Goal: Task Accomplishment & Management: Manage account settings

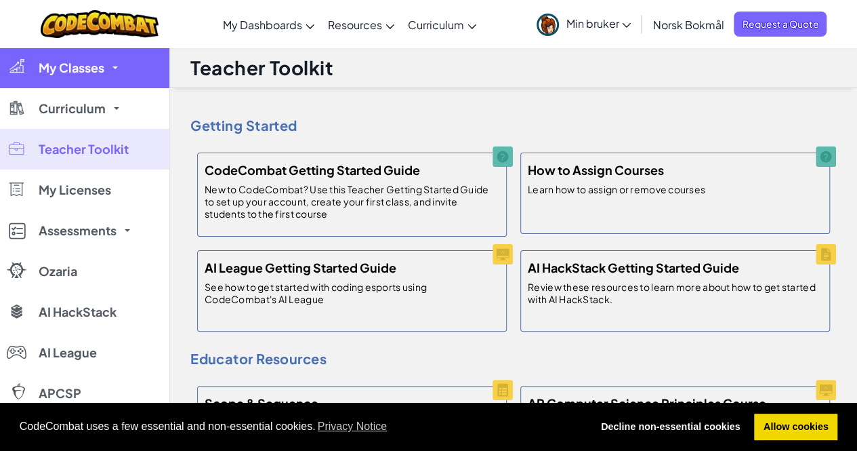
click at [87, 74] on span "My Classes" at bounding box center [72, 68] width 66 height 12
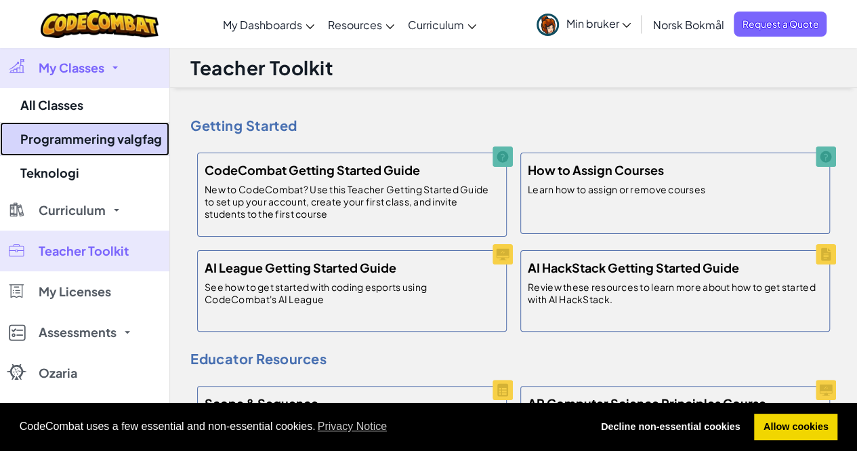
click at [87, 134] on link "Programmering valgfag" at bounding box center [84, 139] width 169 height 34
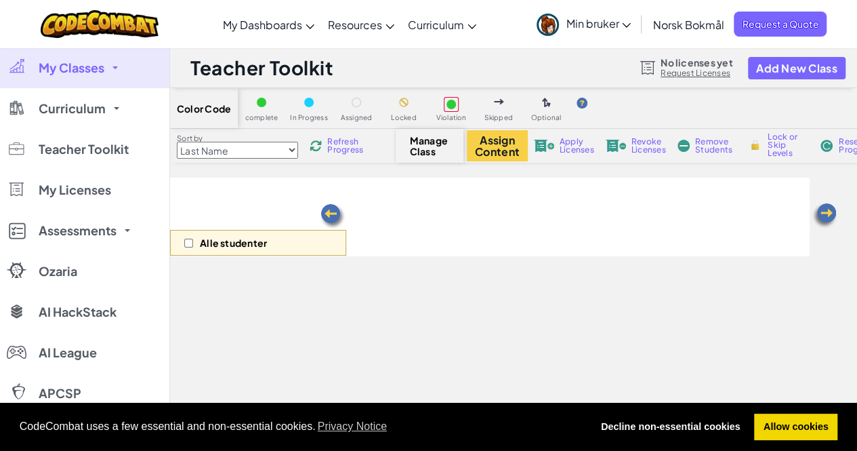
select select "560f1a9f22961295f9427742"
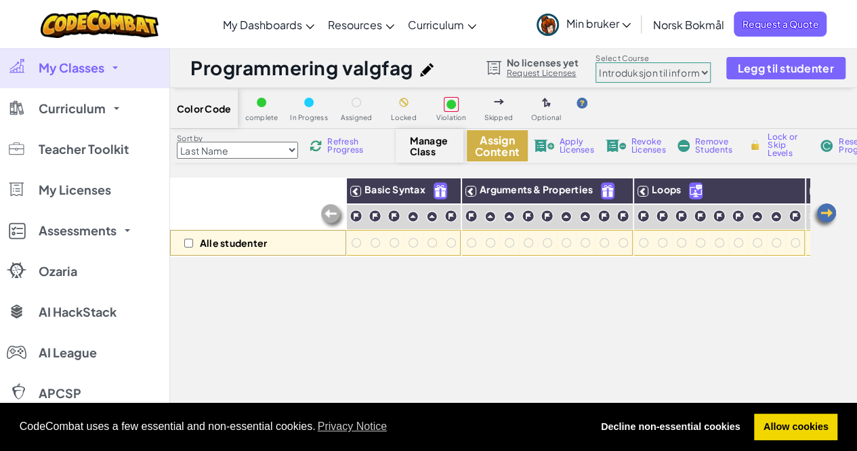
click at [495, 146] on button "Assign Content" at bounding box center [497, 145] width 61 height 31
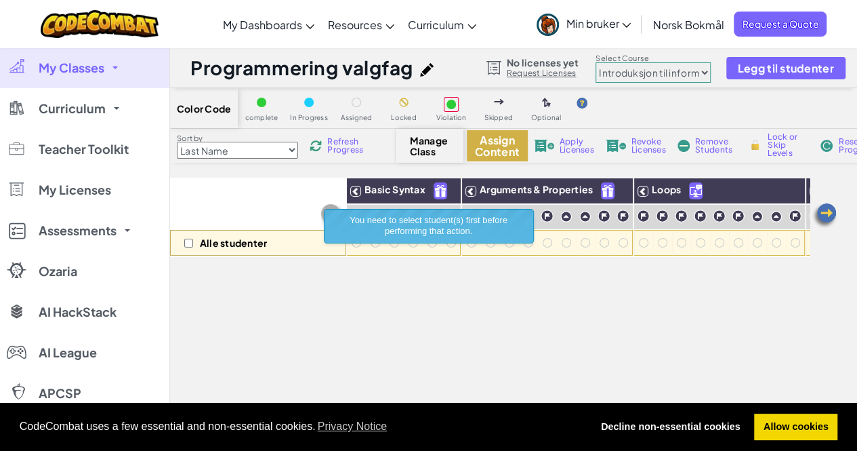
click at [495, 148] on button "Assign Content" at bounding box center [497, 145] width 61 height 31
click at [325, 275] on div "Alle studenter Basic Syntax Arguments & Properties Loops Variables" at bounding box center [490, 369] width 640 height 383
click at [289, 202] on div "Alle studenter" at bounding box center [258, 217] width 176 height 79
click at [419, 147] on span "Manage Class" at bounding box center [430, 146] width 40 height 22
click at [333, 147] on span "Refresh Progress" at bounding box center [348, 146] width 42 height 16
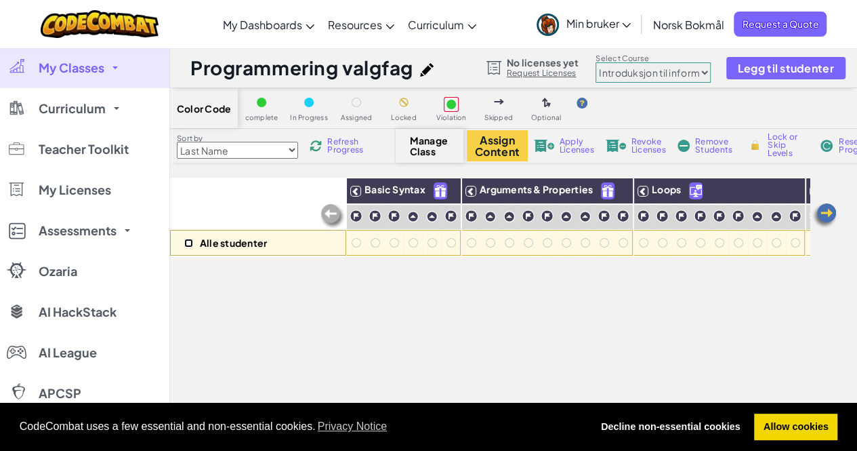
click at [186, 242] on input "checkbox" at bounding box center [188, 242] width 9 height 9
checkbox input "true"
click at [295, 151] on select "Last Name first Name Progress (High to Low) Progress (Low to Hight)" at bounding box center [237, 150] width 121 height 17
click at [224, 269] on div "Alle studenter Basic Syntax Arguments & Properties Loops Variables" at bounding box center [490, 369] width 640 height 383
click at [497, 140] on button "Assign Content" at bounding box center [497, 145] width 61 height 31
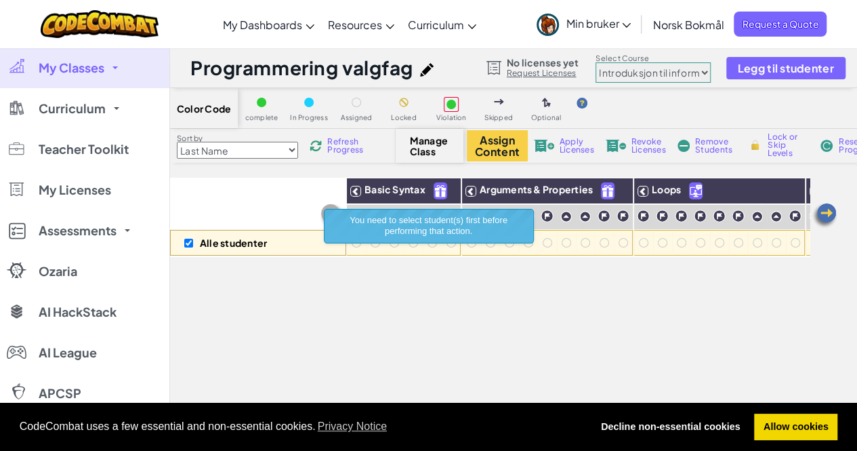
click at [375, 288] on div "Alle studenter Basic Syntax Arguments & Properties Loops Variables" at bounding box center [490, 369] width 640 height 383
click at [361, 249] on div at bounding box center [356, 242] width 15 height 15
click at [356, 243] on div at bounding box center [356, 242] width 9 height 9
click at [333, 304] on div "Alle studenter Basic Syntax Arguments & Properties Loops Variables" at bounding box center [490, 369] width 640 height 383
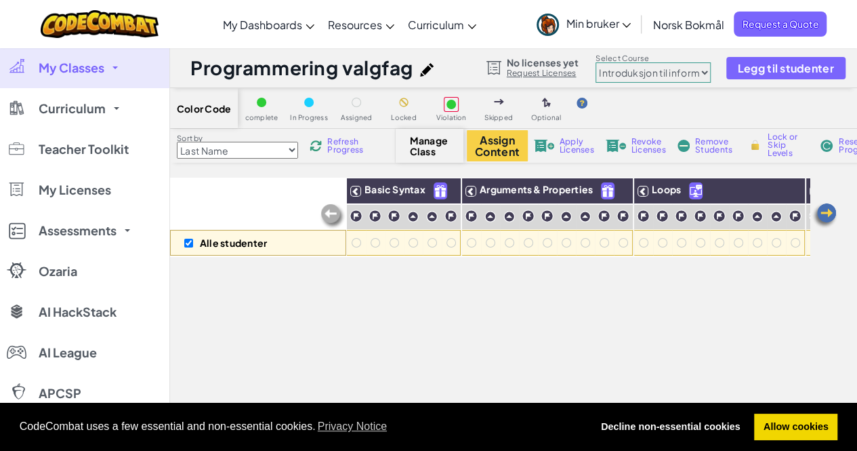
click at [571, 71] on link "Request Licenses" at bounding box center [543, 73] width 72 height 11
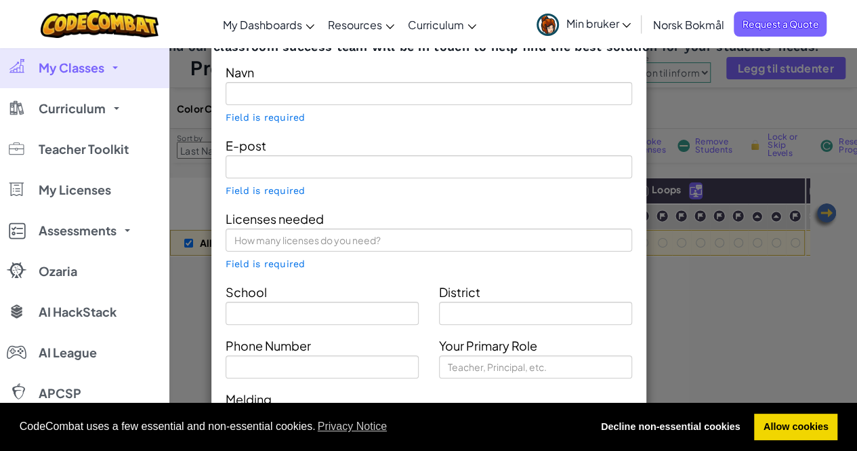
type input "[PERSON_NAME]"
type input "[EMAIL_ADDRESS][DOMAIN_NAME]"
type input "Havlimyra"
type input "Teacher"
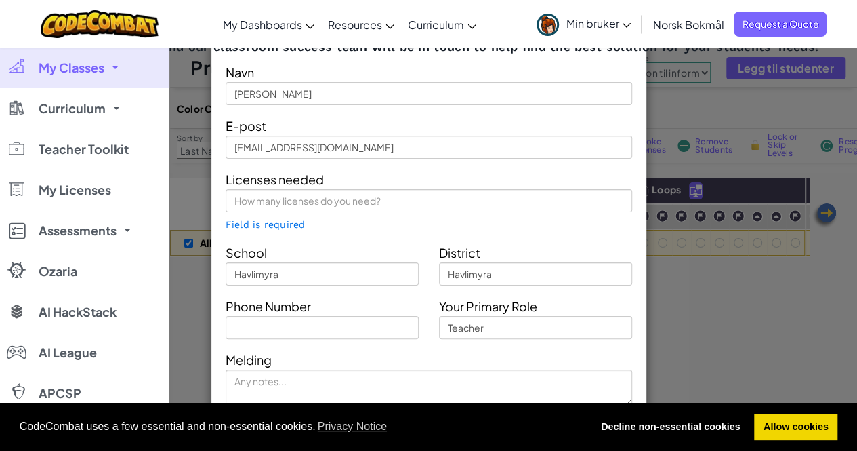
click at [670, 301] on div "Contact Our Classroom Team Send us a message and our classroom success team wil…" at bounding box center [428, 225] width 857 height 451
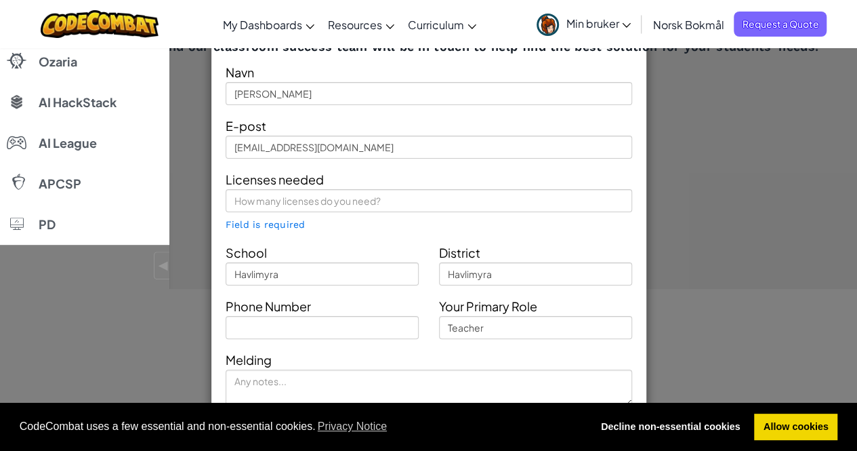
scroll to position [274, 0]
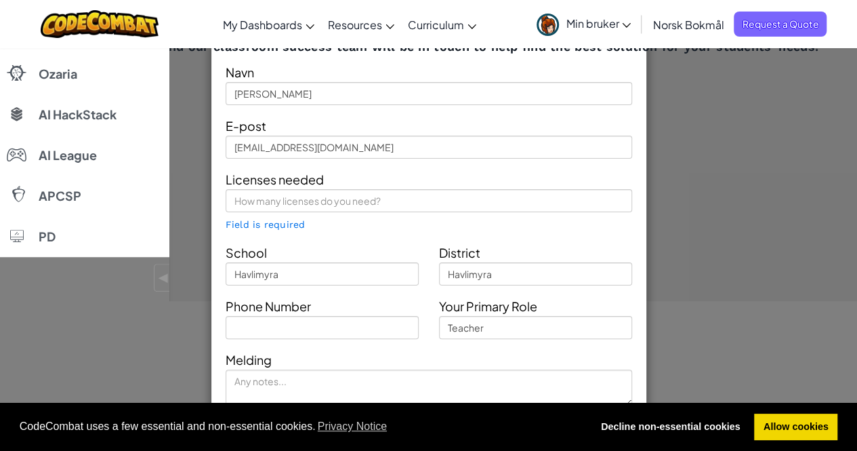
click at [558, 243] on div "District [GEOGRAPHIC_DATA]" at bounding box center [535, 263] width 213 height 43
click at [766, 185] on div "Contact Our Classroom Team Send us a message and our classroom success team wil…" at bounding box center [428, 225] width 857 height 451
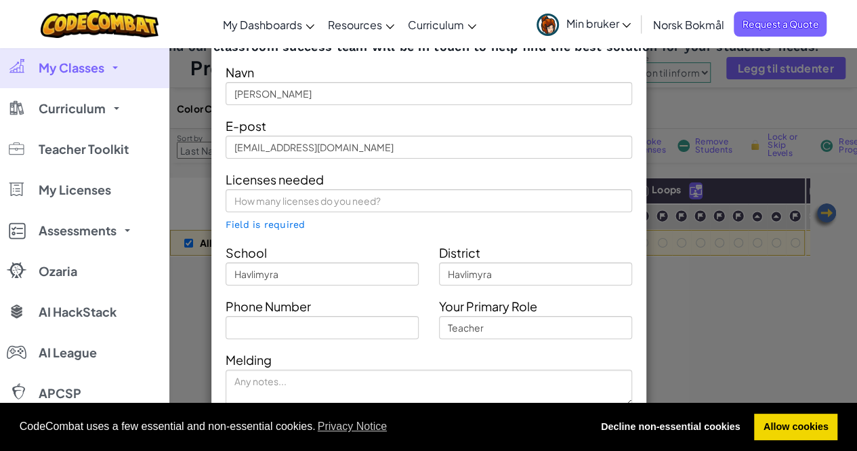
click at [623, 24] on icon at bounding box center [627, 25] width 8 height 5
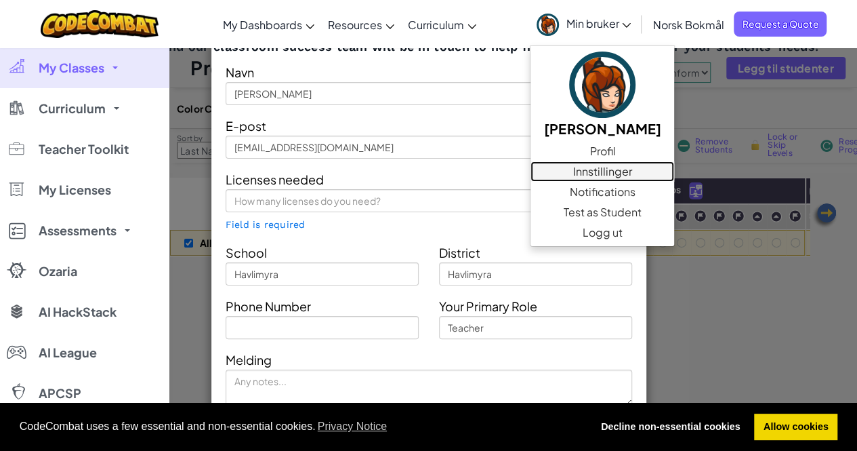
click at [602, 166] on link "Innstillinger" at bounding box center [602, 171] width 144 height 20
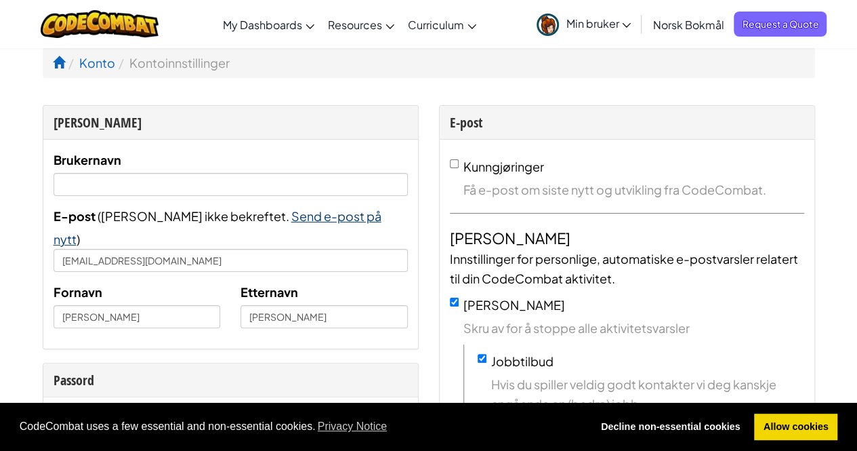
click at [244, 222] on span "Send e-post på nytt" at bounding box center [218, 227] width 328 height 39
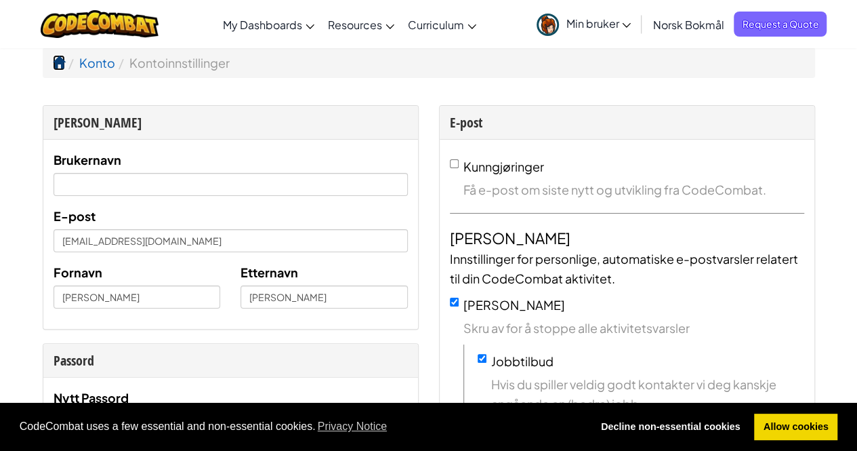
click at [58, 60] on span at bounding box center [59, 62] width 12 height 12
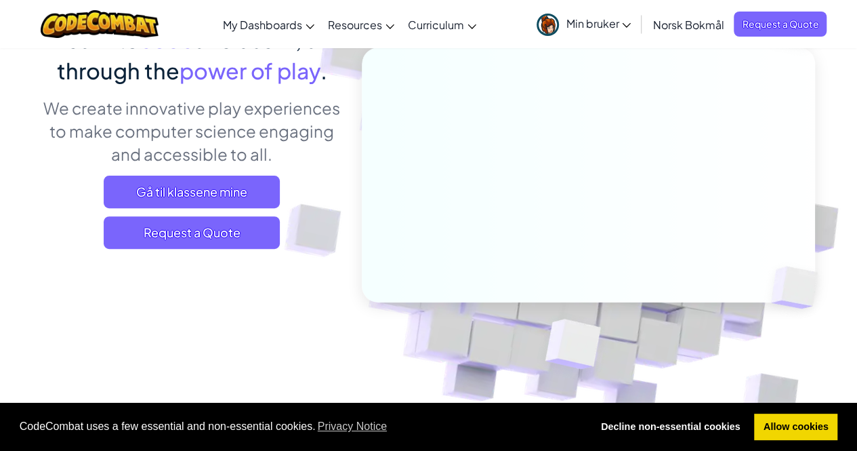
scroll to position [141, 0]
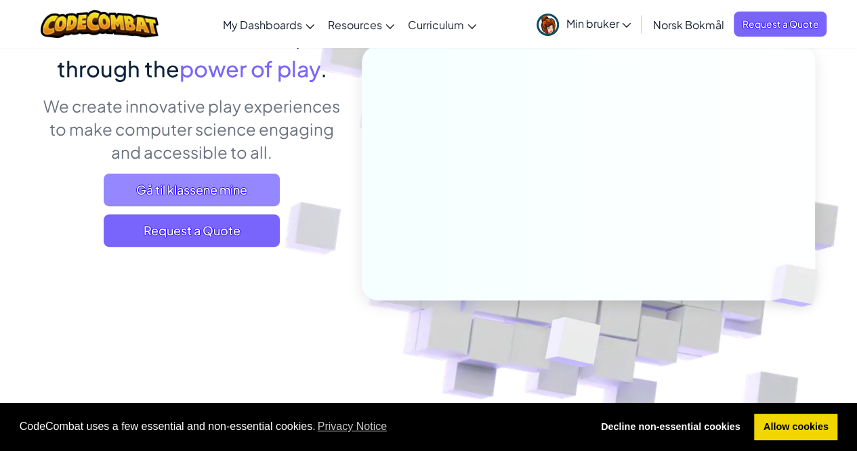
click at [213, 193] on span "Gå til klassene mine" at bounding box center [192, 189] width 176 height 33
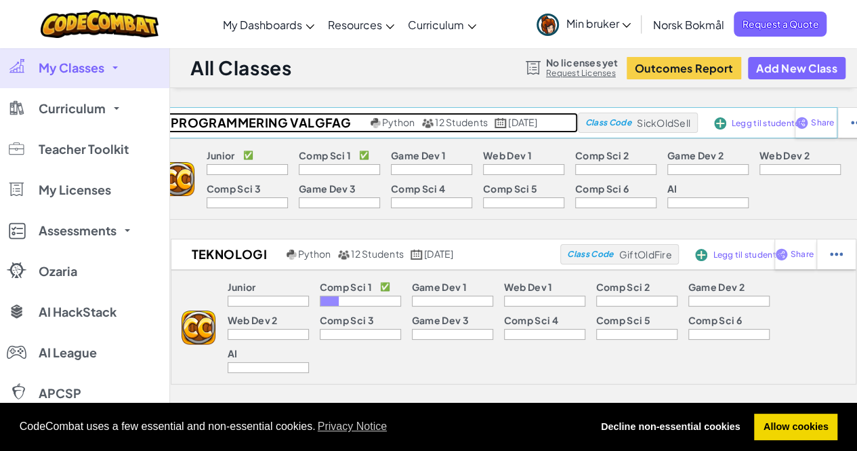
click at [382, 120] on span "Python" at bounding box center [398, 122] width 33 height 12
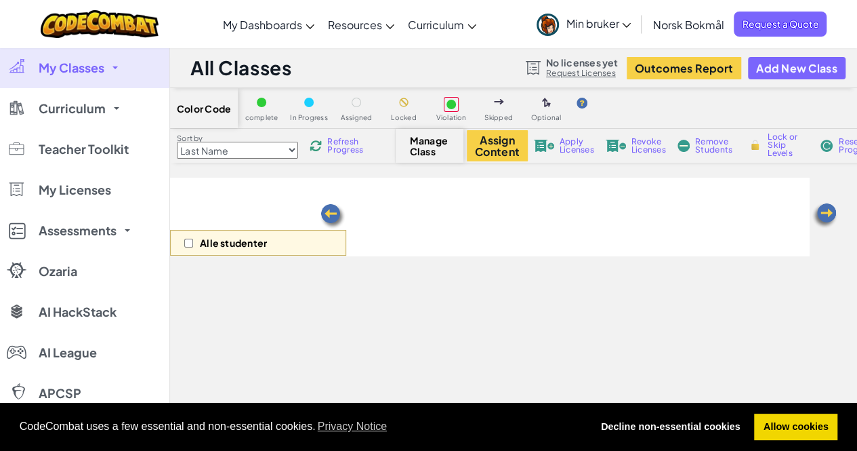
select select "560f1a9f22961295f9427742"
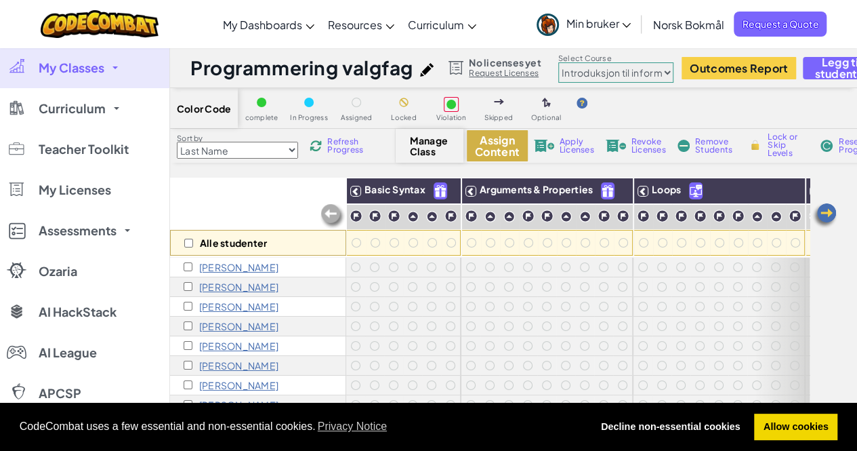
click at [501, 139] on button "Assign Content" at bounding box center [497, 145] width 61 height 31
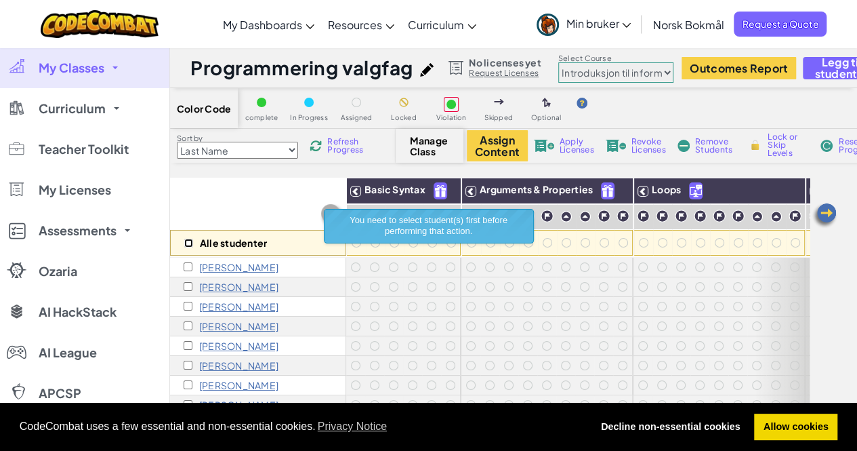
click at [186, 242] on input "checkbox" at bounding box center [188, 242] width 9 height 9
checkbox input "true"
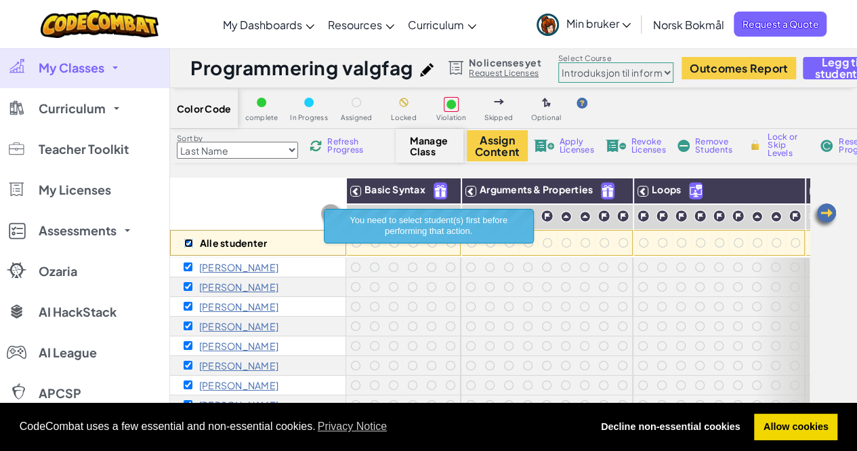
checkbox input "true"
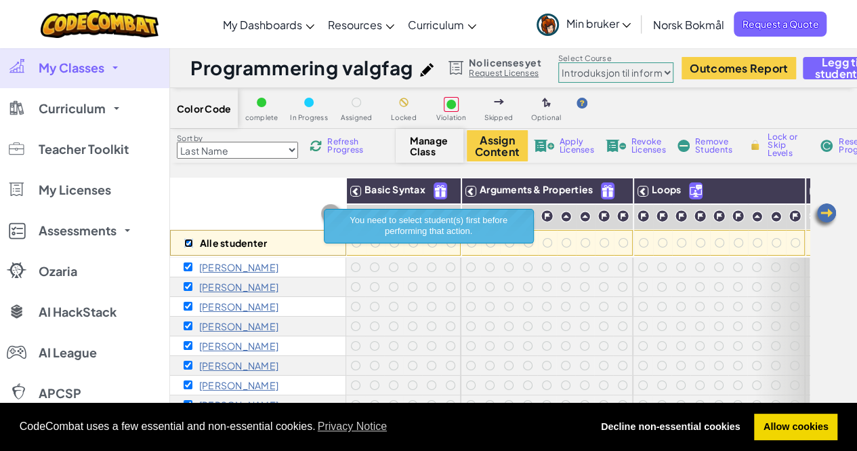
checkbox input "true"
click at [489, 140] on button "Assign Content" at bounding box center [497, 145] width 61 height 31
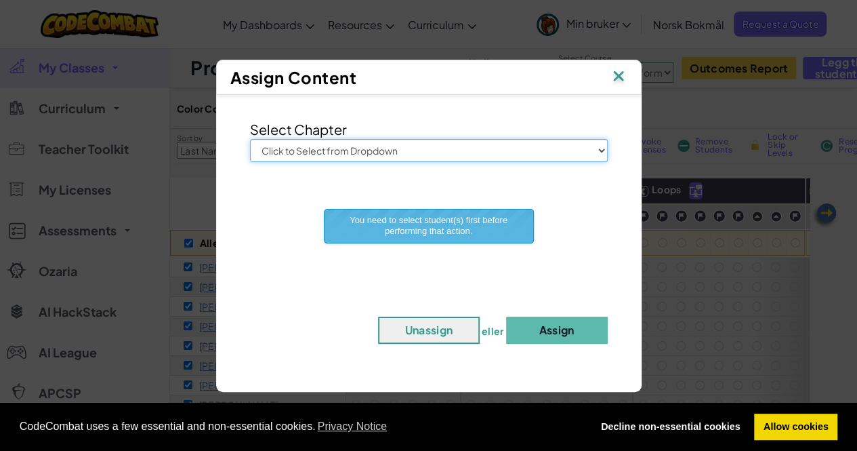
click at [601, 150] on select "Click to Select from Dropdown Junior Introduksjon til informatikk Spillutviklin…" at bounding box center [429, 150] width 358 height 23
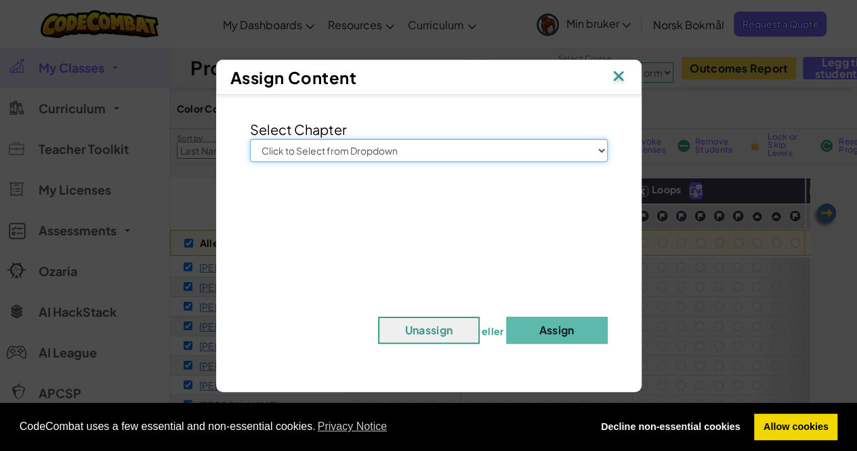
select select "Junior"
click at [250, 139] on select "Click to Select from Dropdown Junior Introduksjon til informatikk Spillutviklin…" at bounding box center [429, 150] width 358 height 23
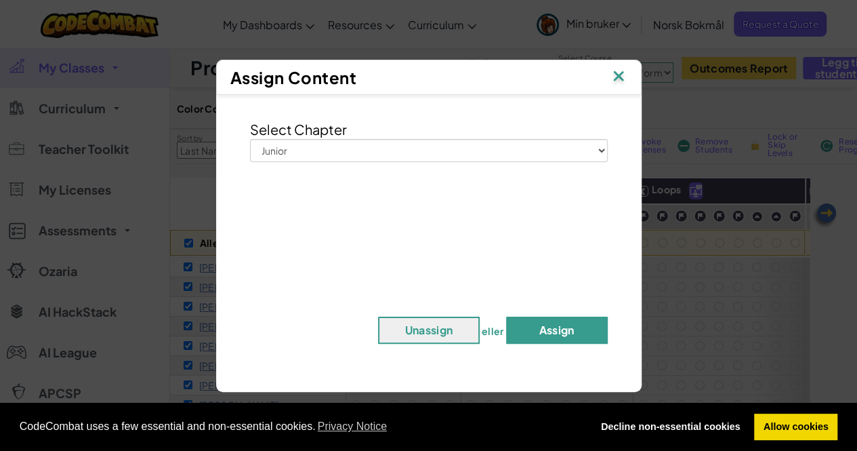
click at [539, 325] on button "Assign" at bounding box center [557, 329] width 102 height 27
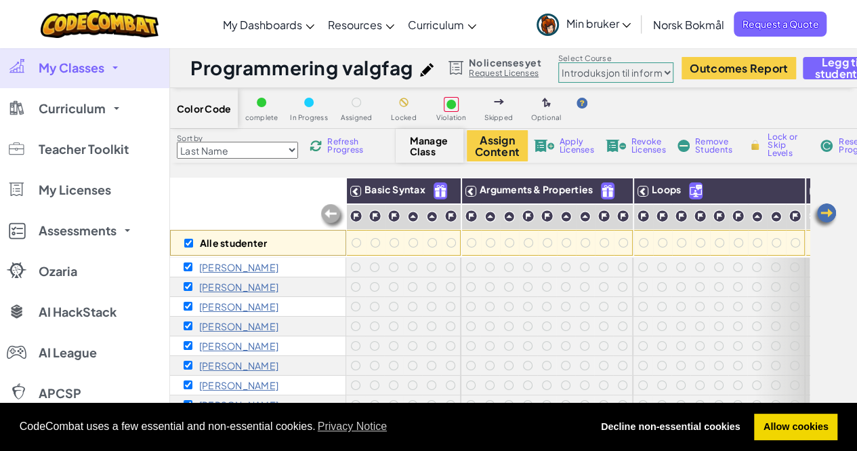
click at [629, 22] on span "Min bruker" at bounding box center [598, 23] width 65 height 14
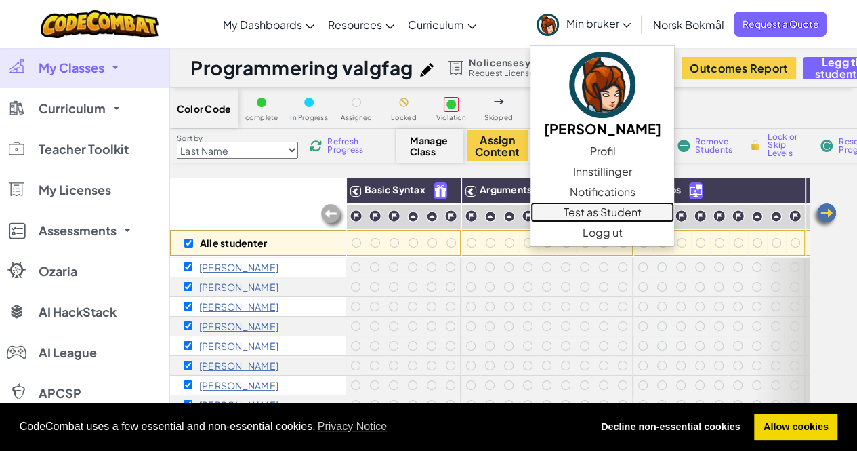
click at [589, 209] on link "Test as Student" at bounding box center [602, 212] width 144 height 20
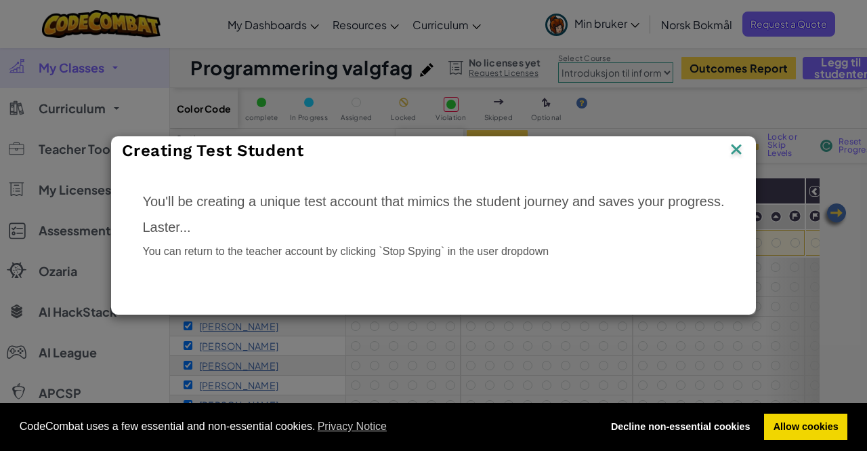
click at [733, 150] on img at bounding box center [737, 150] width 18 height 20
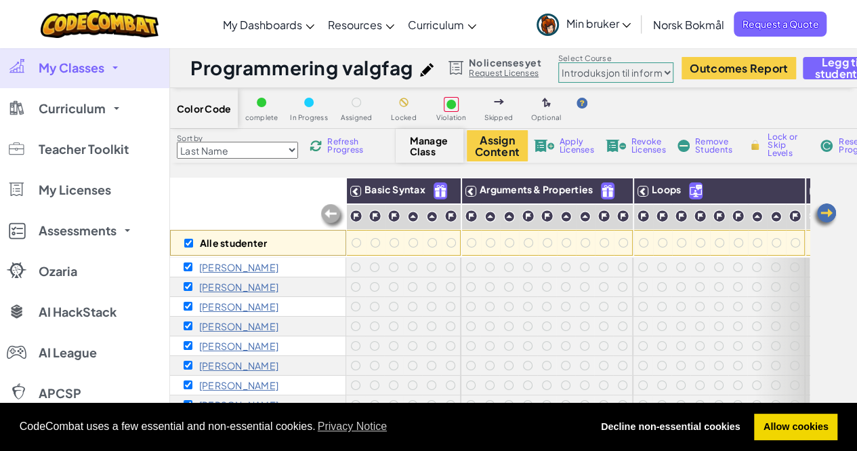
click at [626, 22] on span "Min bruker" at bounding box center [598, 23] width 65 height 14
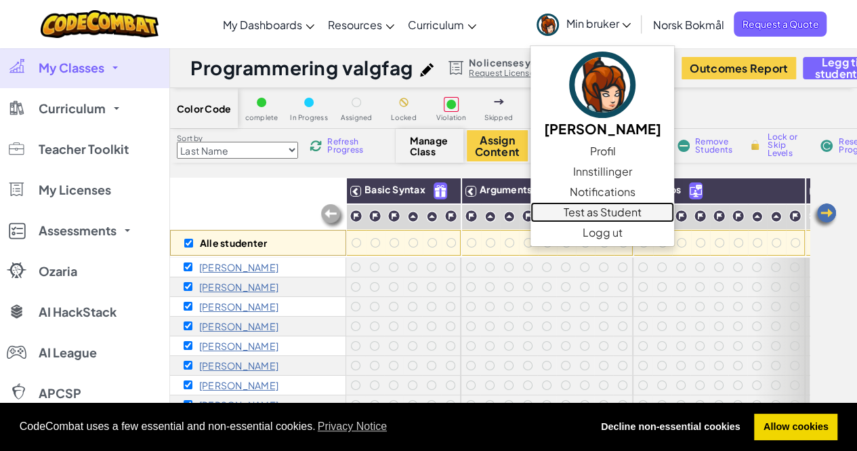
click at [598, 208] on link "Test as Student" at bounding box center [602, 212] width 144 height 20
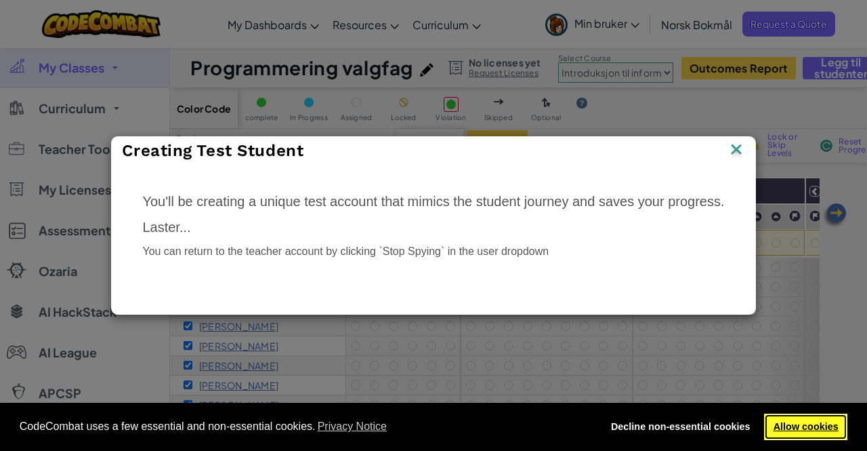
click at [804, 425] on link "Allow cookies" at bounding box center [805, 426] width 83 height 27
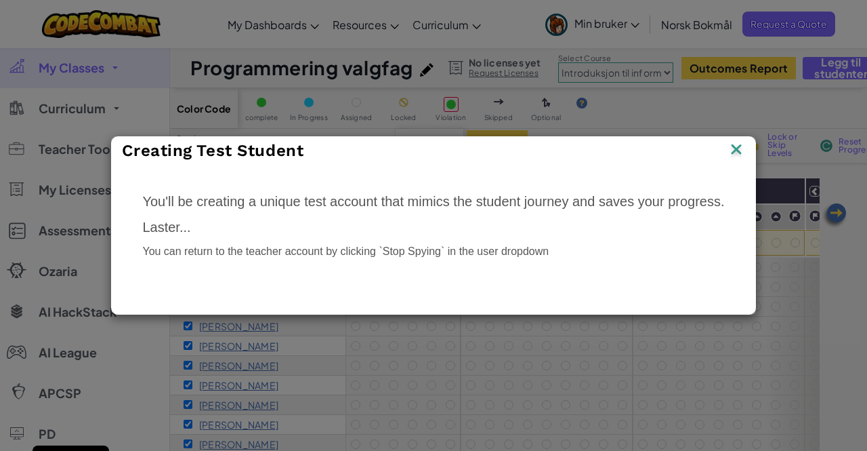
click at [737, 148] on img at bounding box center [737, 150] width 18 height 20
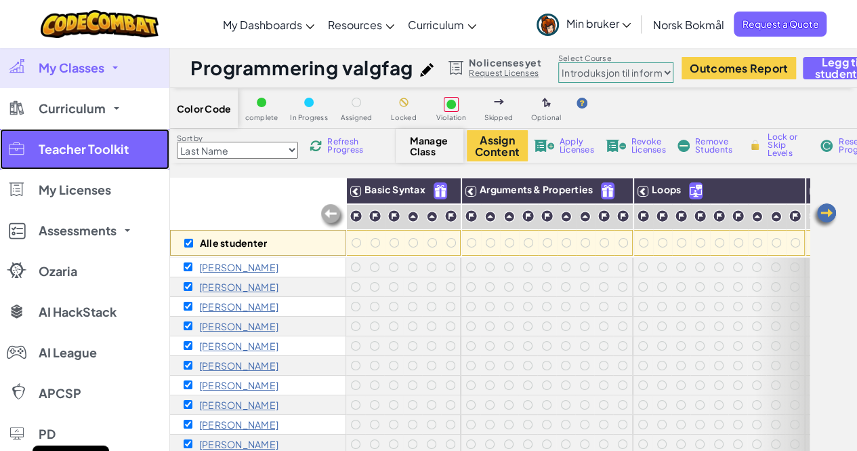
click at [112, 143] on span "Teacher Toolkit" at bounding box center [84, 149] width 90 height 12
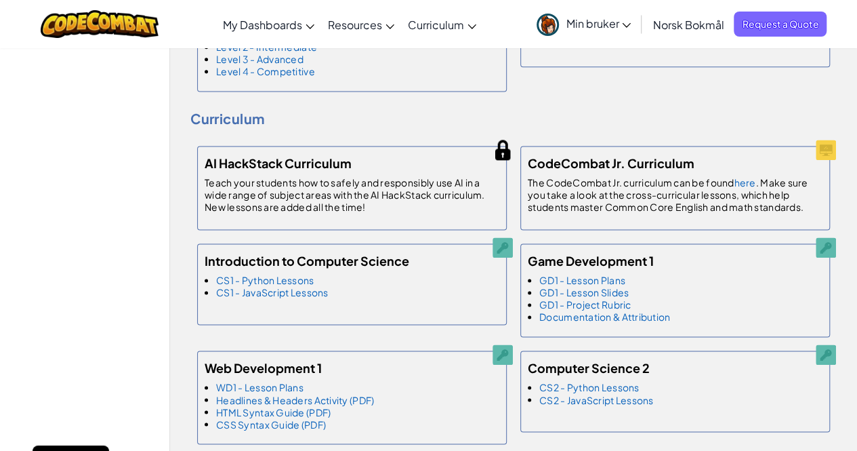
scroll to position [890, 0]
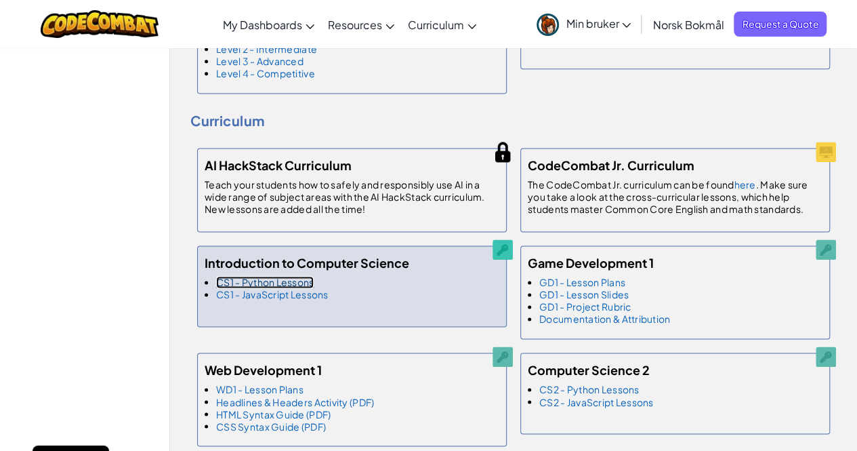
click at [301, 279] on link "CS1 - Python Lessons" at bounding box center [265, 282] width 98 height 12
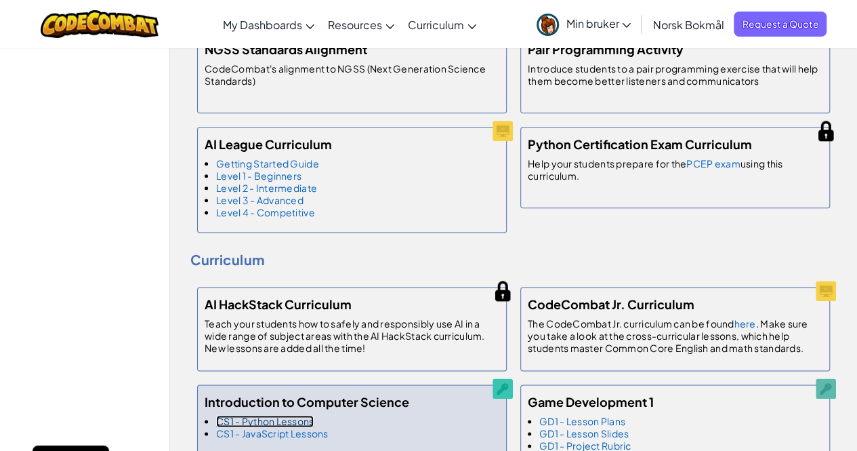
scroll to position [750, 0]
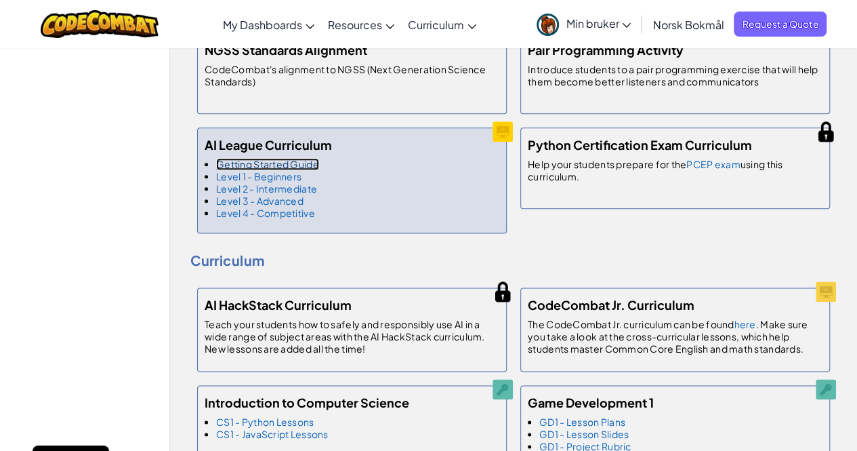
click at [286, 159] on link "Getting Started Guide" at bounding box center [267, 164] width 103 height 12
